Goal: Task Accomplishment & Management: Manage account settings

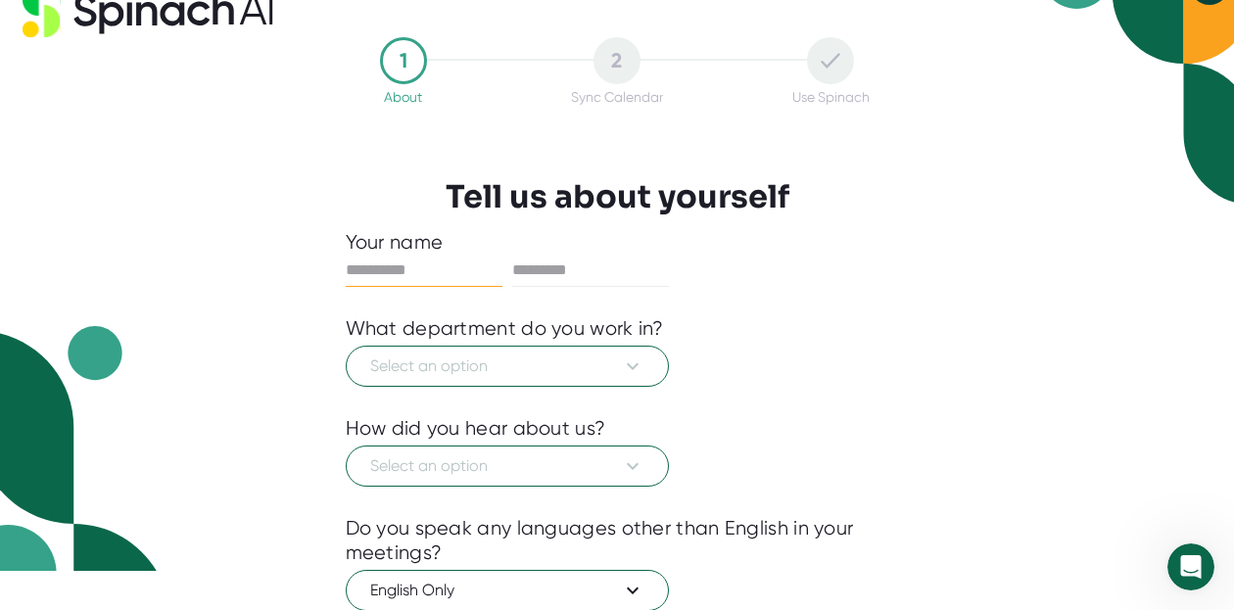
scroll to position [43, 0]
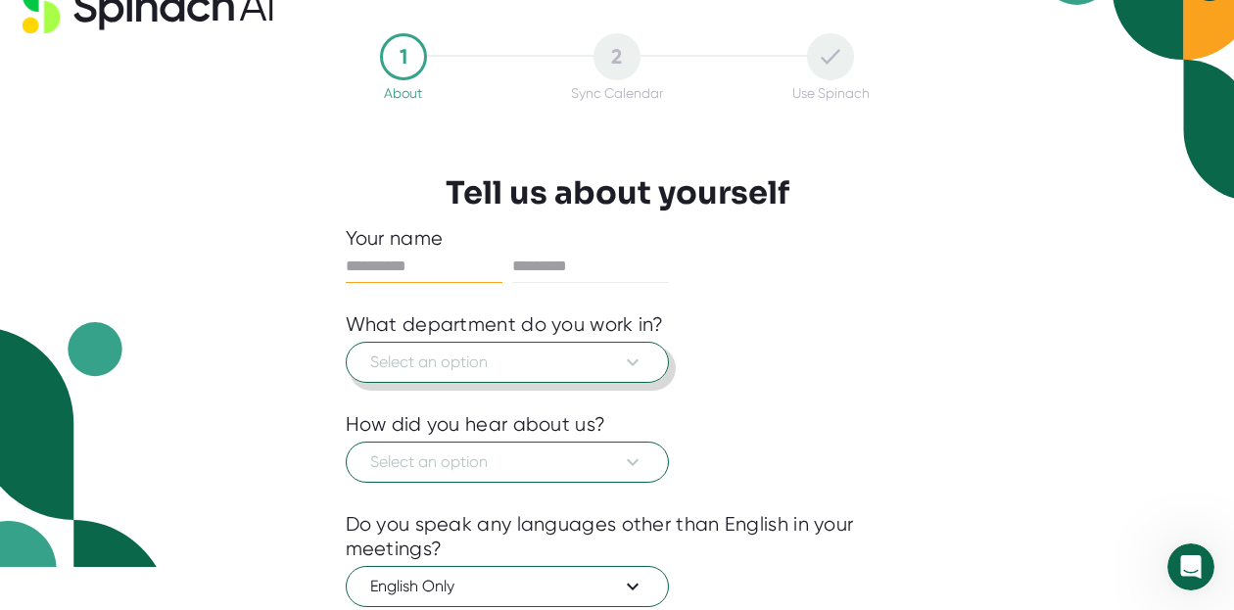
click at [635, 359] on icon at bounding box center [633, 363] width 24 height 24
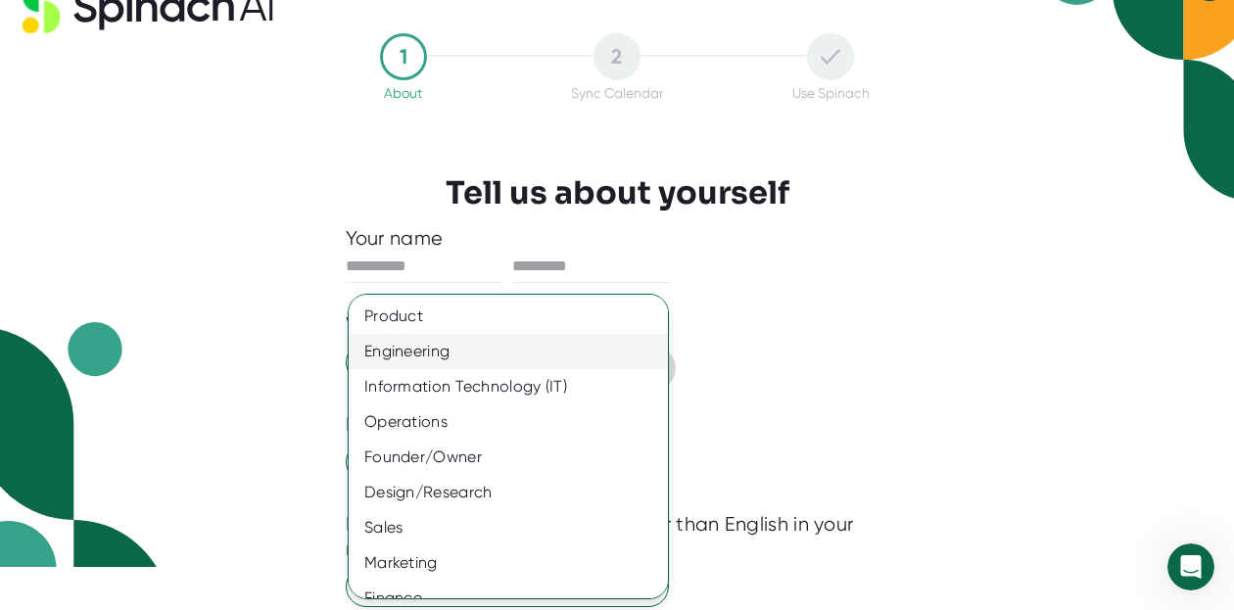
click at [469, 356] on div "Engineering" at bounding box center [508, 351] width 319 height 35
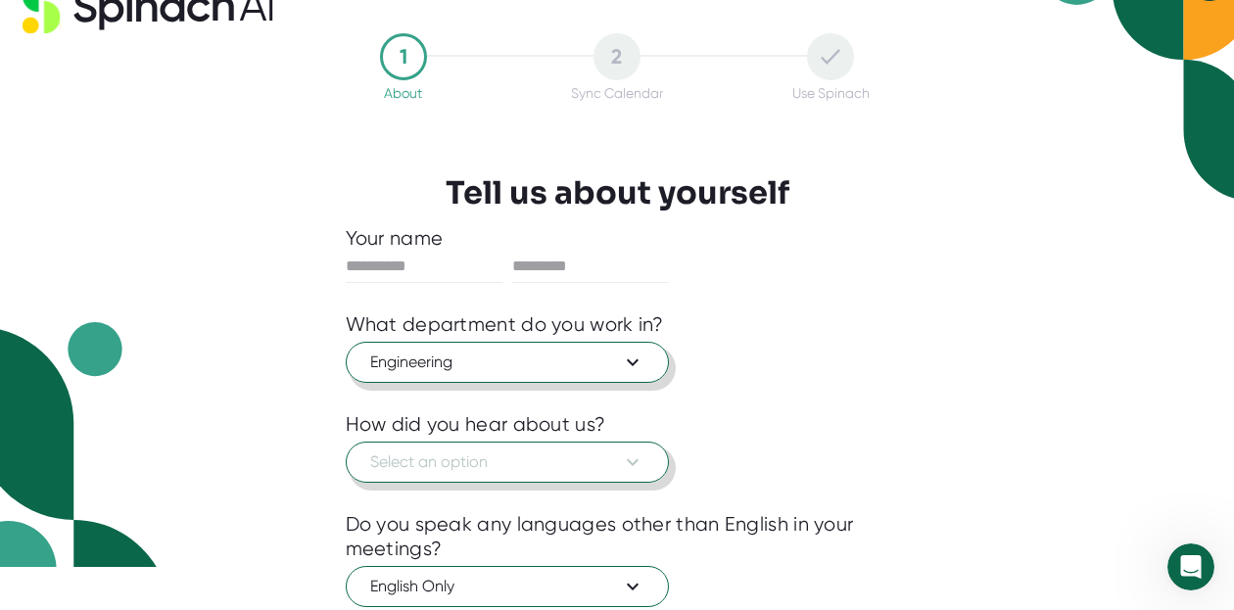
click at [496, 467] on span "Select an option" at bounding box center [507, 463] width 274 height 24
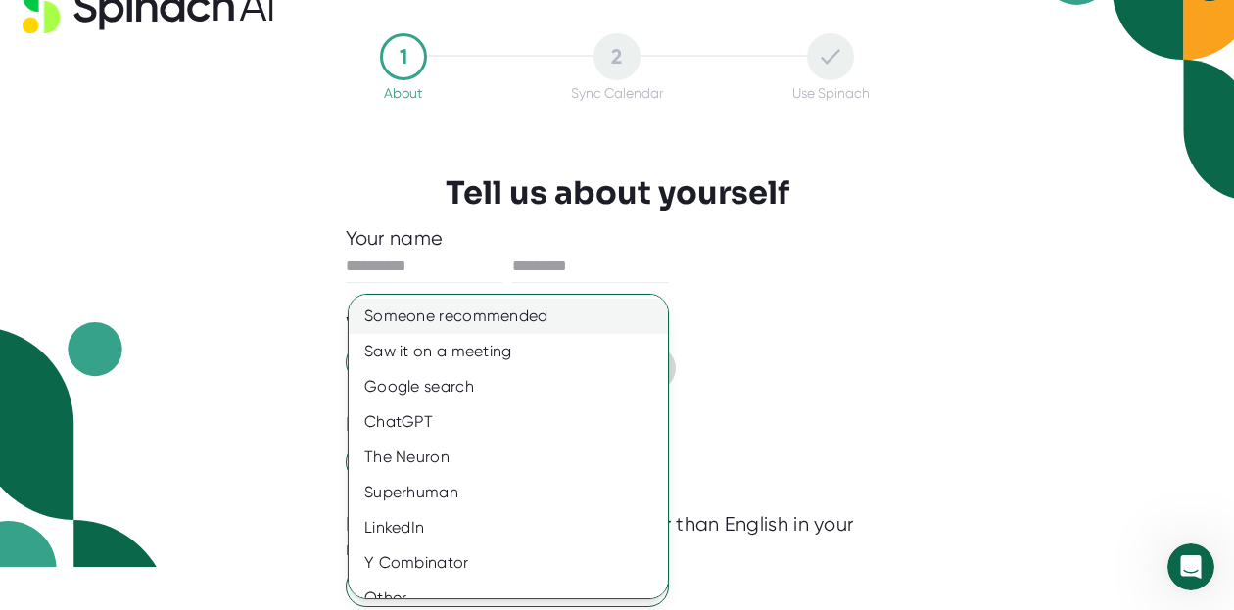
click at [496, 323] on div "Someone recommended" at bounding box center [508, 316] width 319 height 35
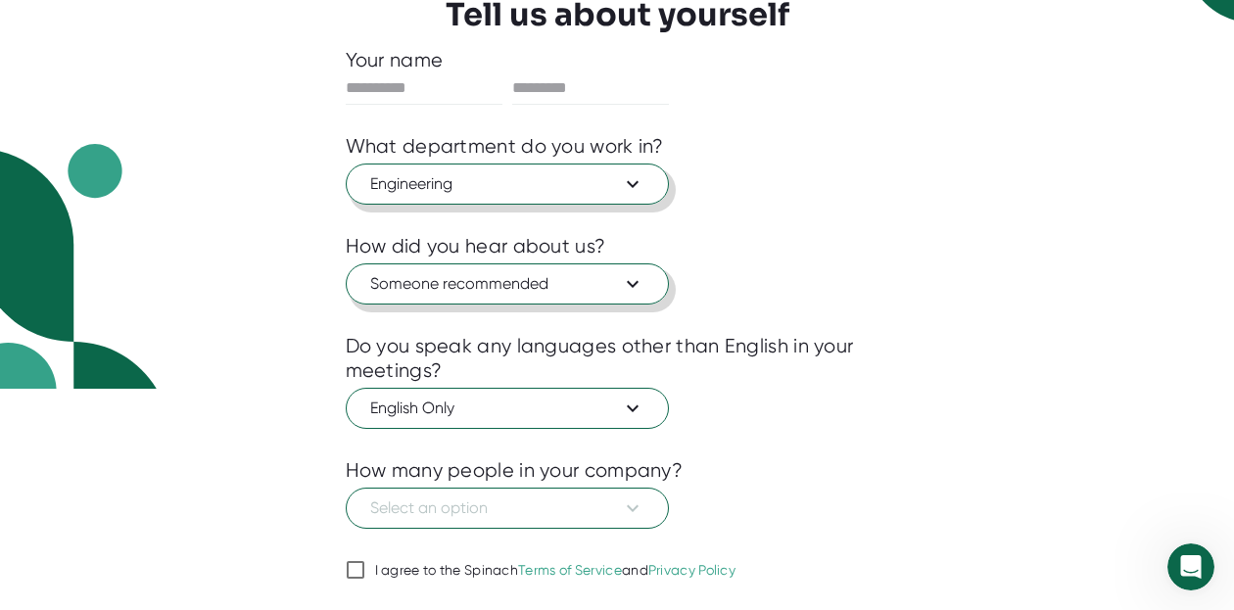
scroll to position [278, 0]
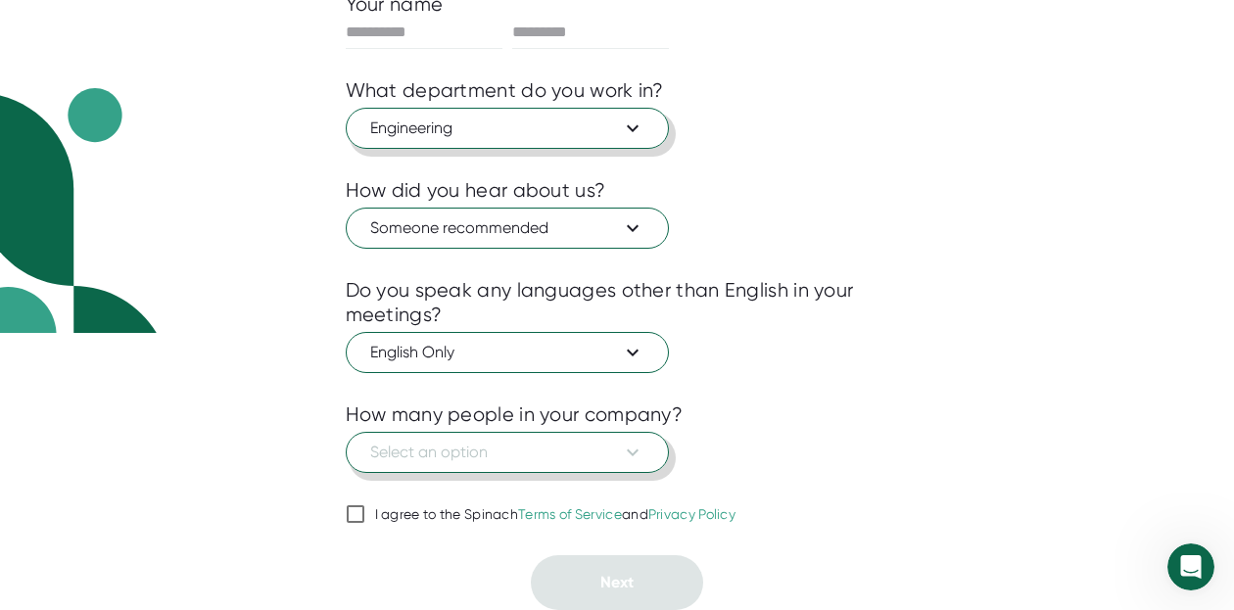
click at [637, 451] on icon at bounding box center [633, 453] width 12 height 7
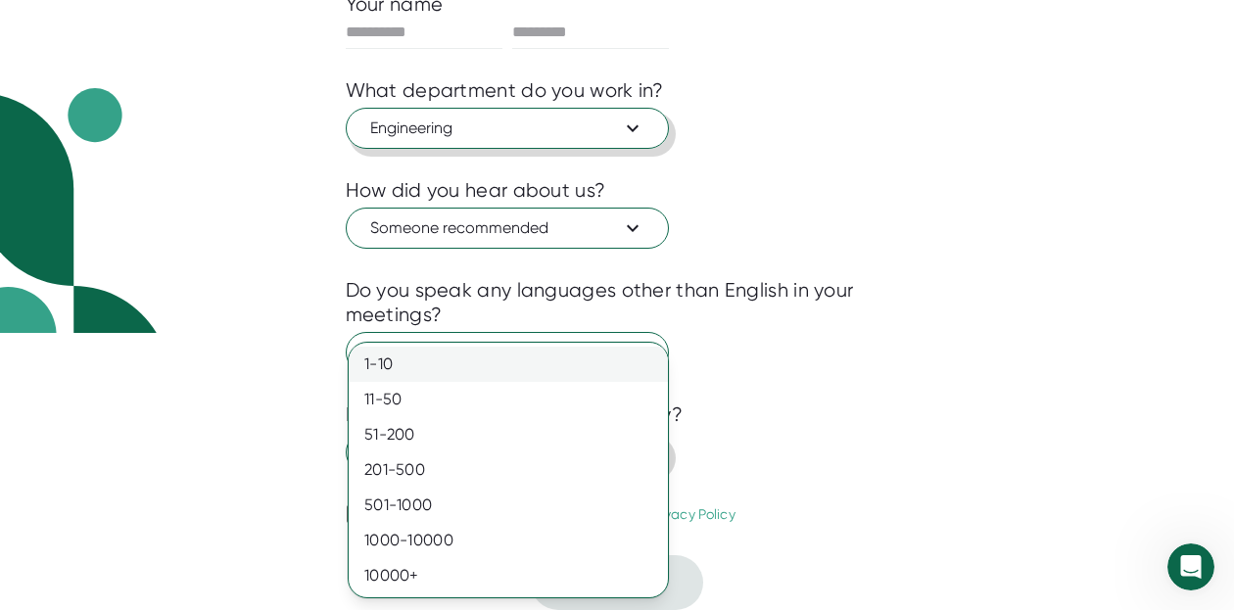
click at [582, 366] on div "1-10" at bounding box center [508, 364] width 319 height 35
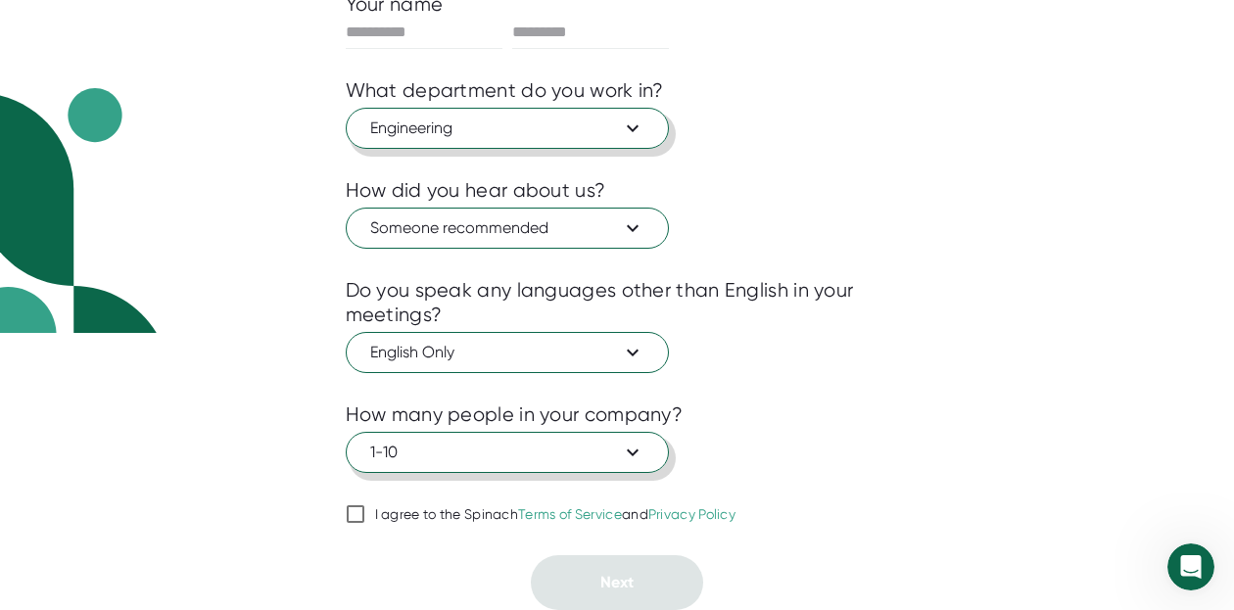
click at [351, 513] on input "I agree to the Spinach Terms of Service and Privacy Policy" at bounding box center [356, 515] width 20 height 24
checkbox input "true"
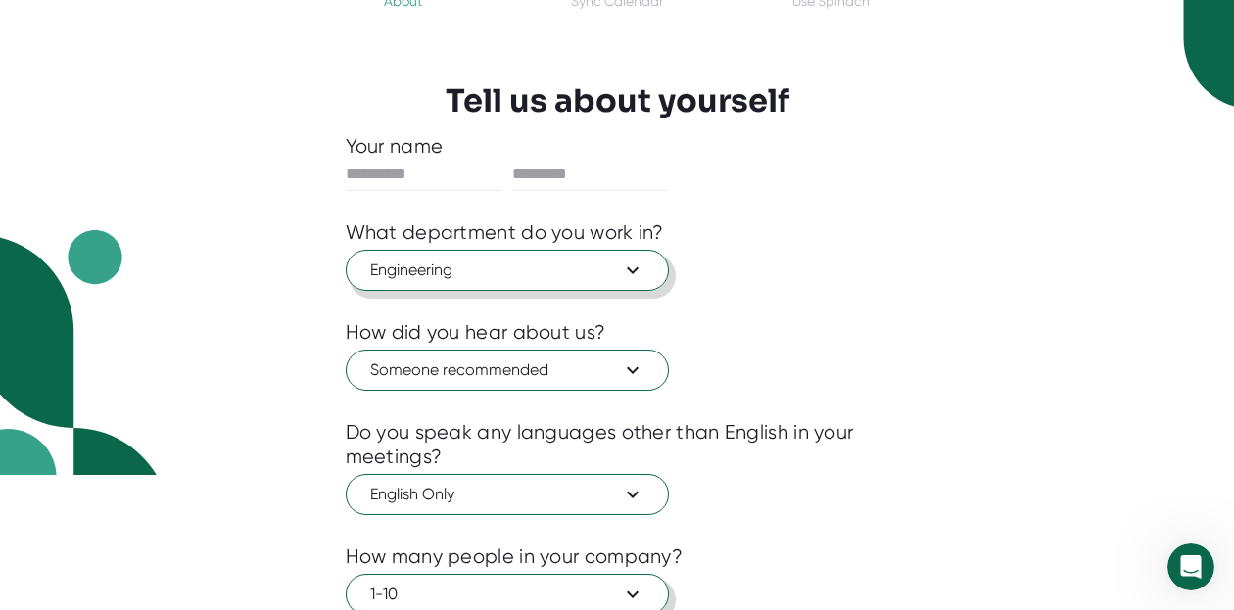
scroll to position [120, 0]
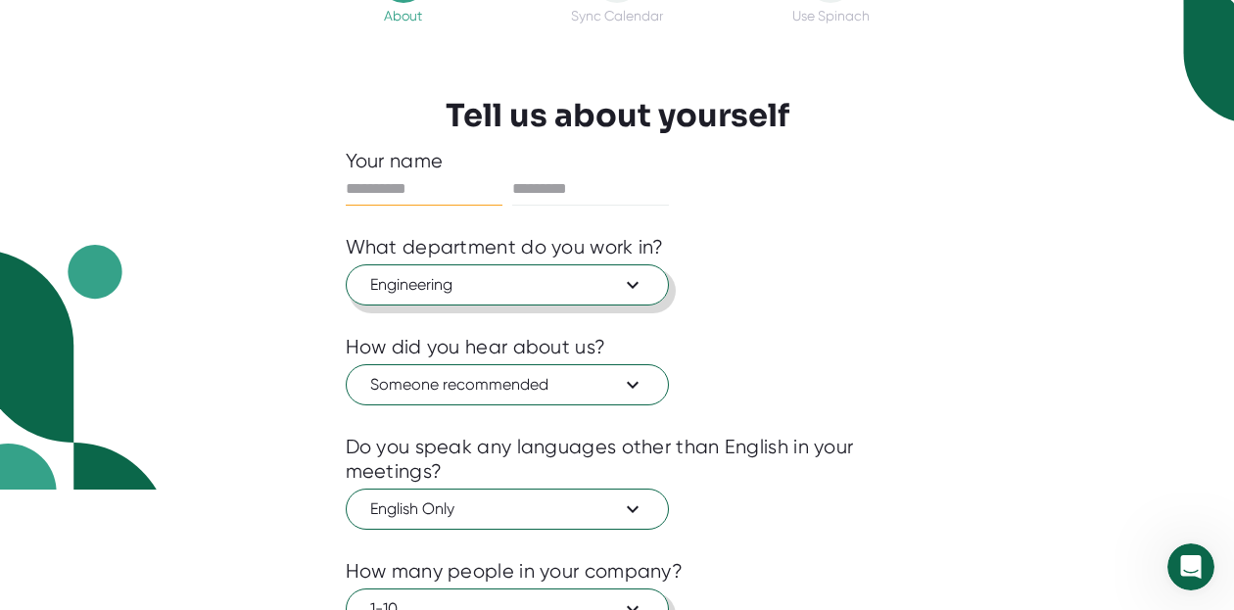
click at [424, 181] on input "text" at bounding box center [424, 188] width 157 height 31
type input "*****"
click at [663, 187] on input "text" at bounding box center [590, 188] width 157 height 31
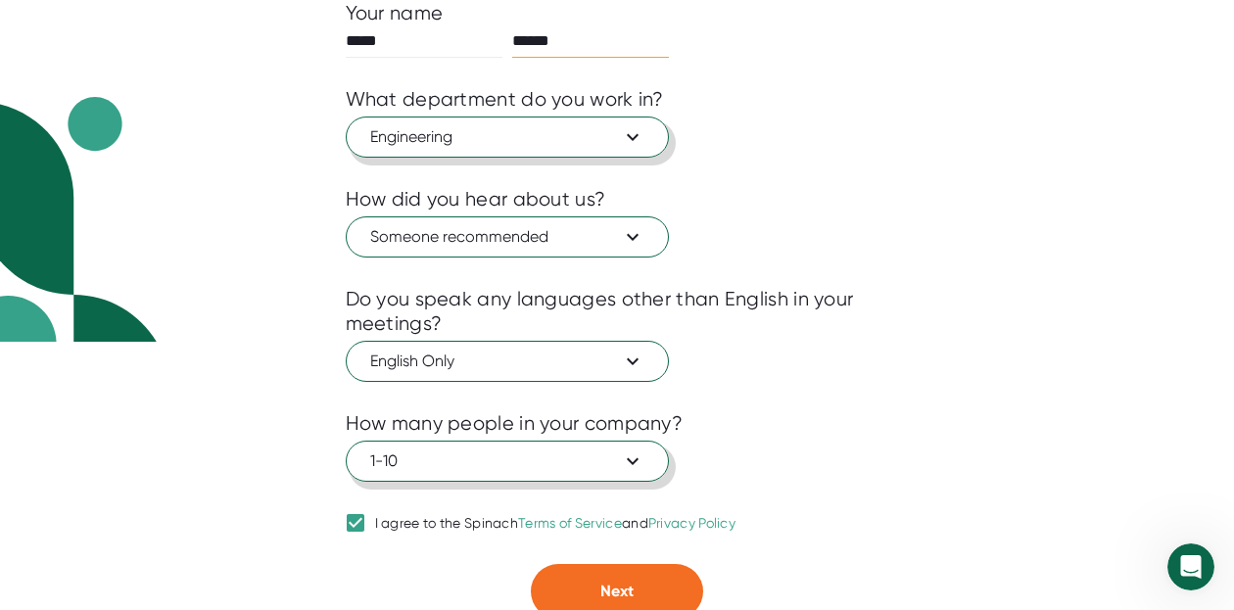
scroll to position [278, 0]
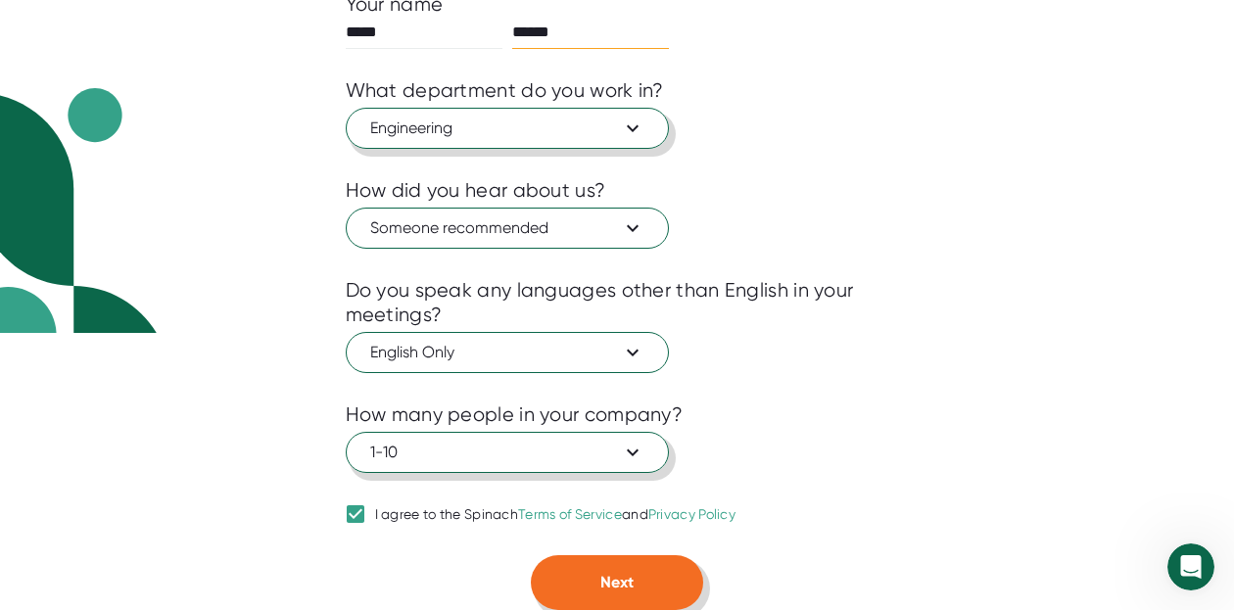
type input "******"
click at [637, 587] on button "Next" at bounding box center [617, 582] width 172 height 55
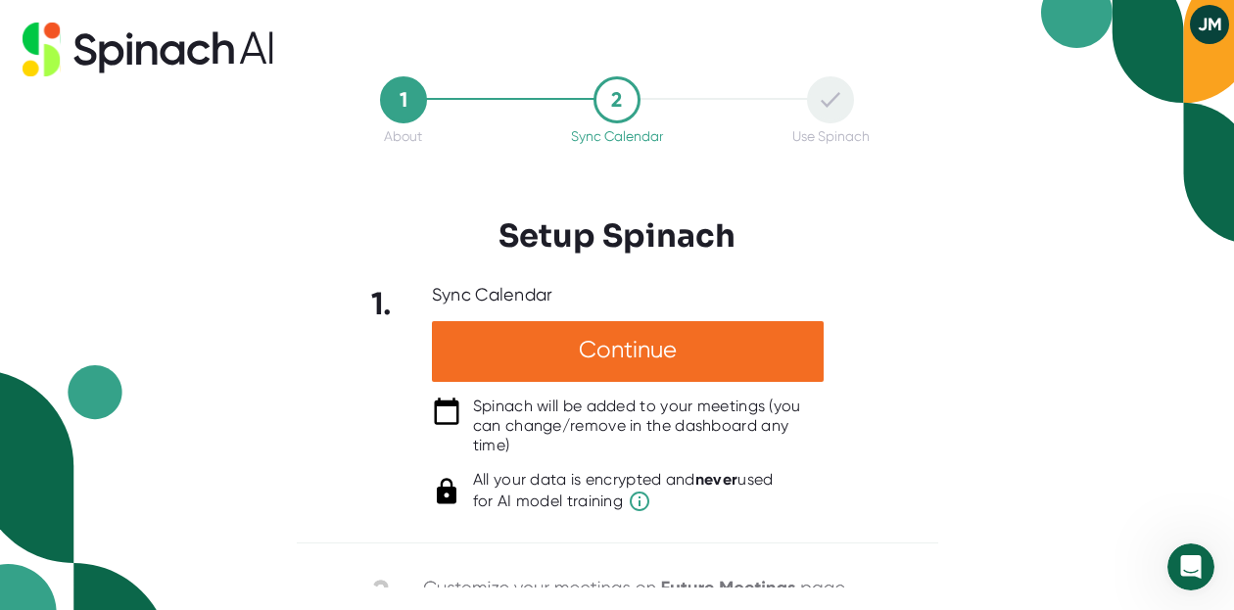
scroll to position [0, 0]
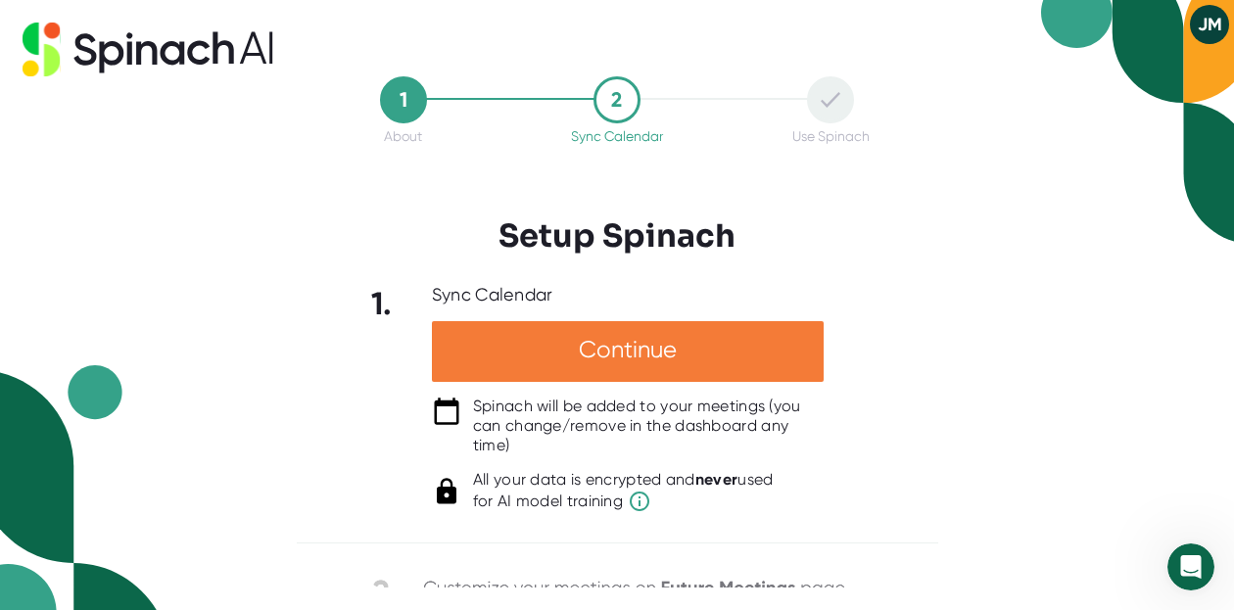
click at [624, 355] on div "Continue" at bounding box center [628, 351] width 392 height 61
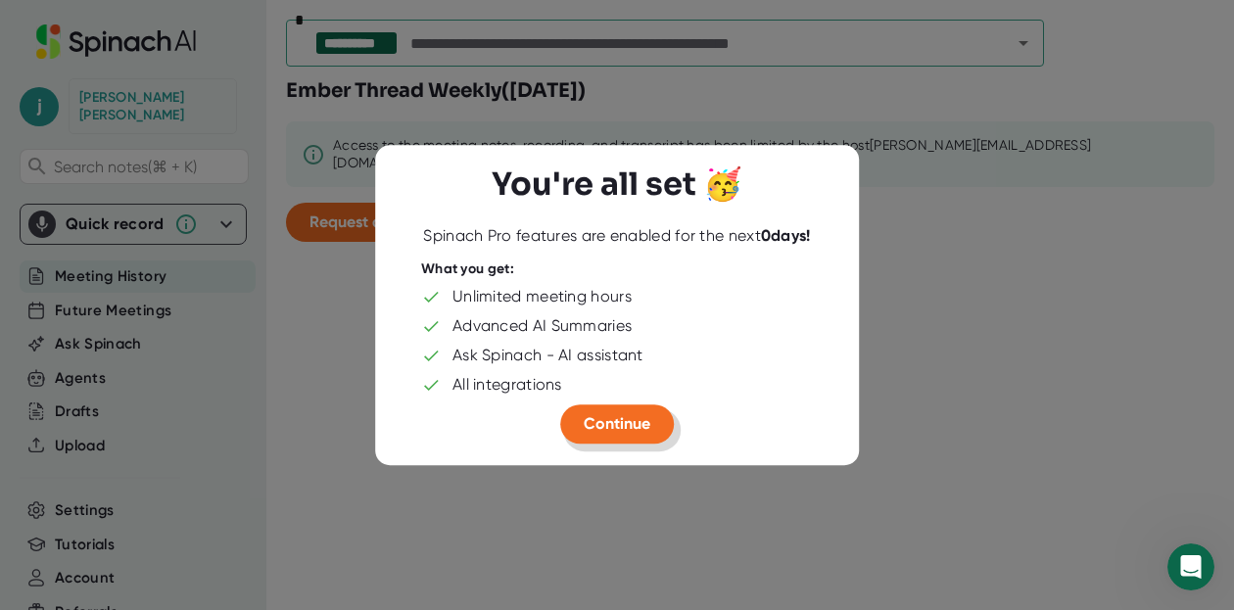
click at [623, 427] on span "Continue" at bounding box center [617, 423] width 67 height 19
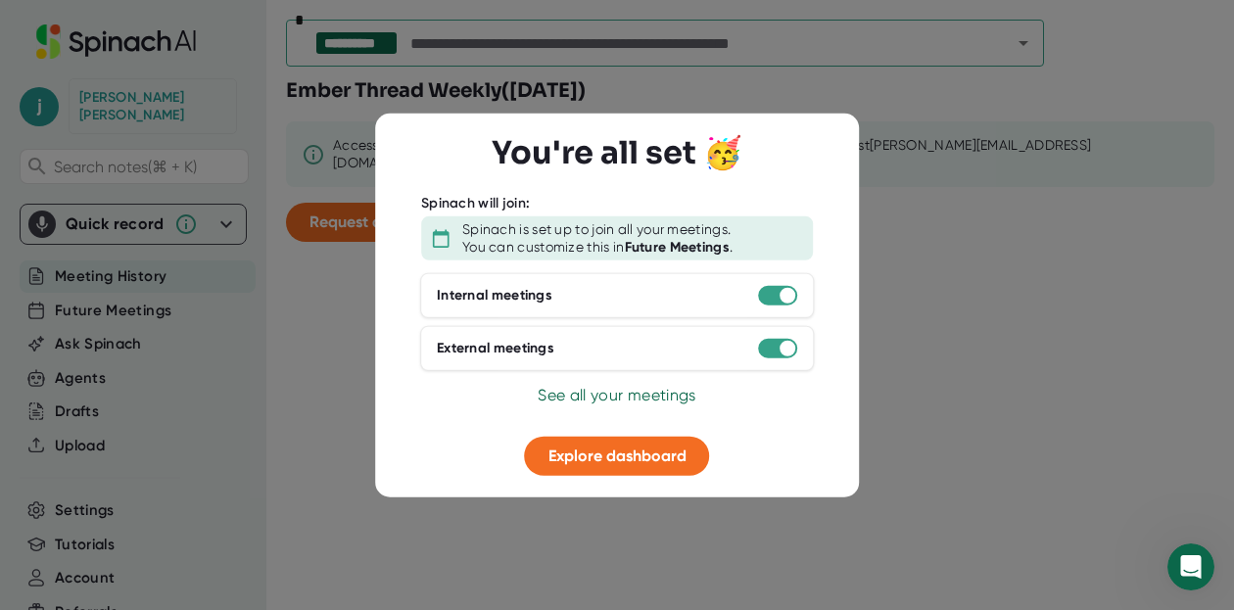
click at [632, 394] on span "See all your meetings" at bounding box center [617, 395] width 158 height 19
